Goal: Check status

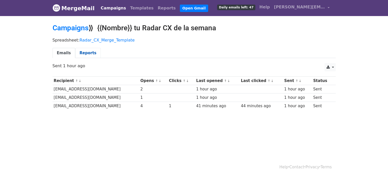
click at [82, 55] on link "Reports" at bounding box center [87, 53] width 25 height 10
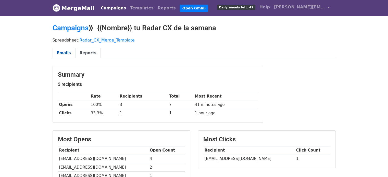
click at [62, 49] on link "Emails" at bounding box center [64, 53] width 23 height 10
